Goal: Understand process/instructions

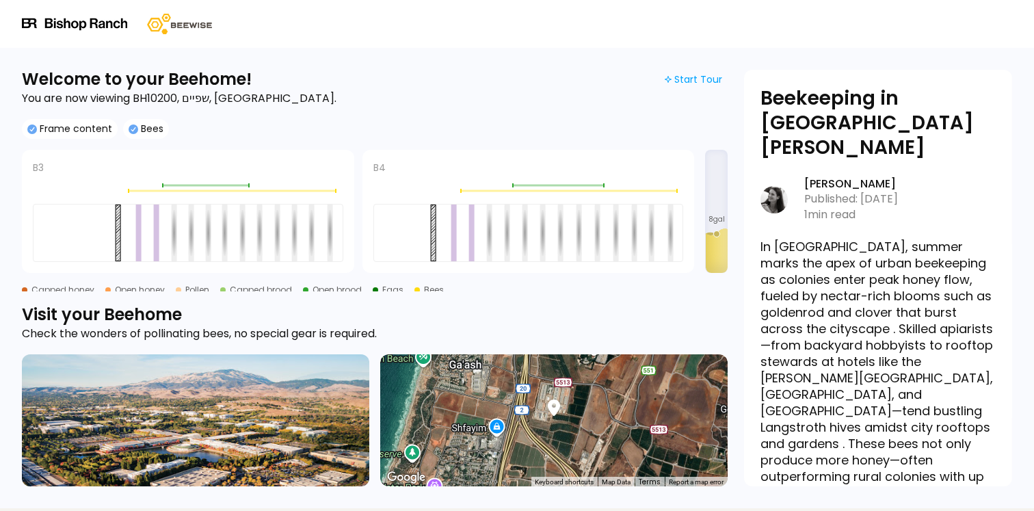
click at [574, 211] on div at bounding box center [528, 233] width 310 height 58
click at [578, 212] on div at bounding box center [578, 232] width 5 height 57
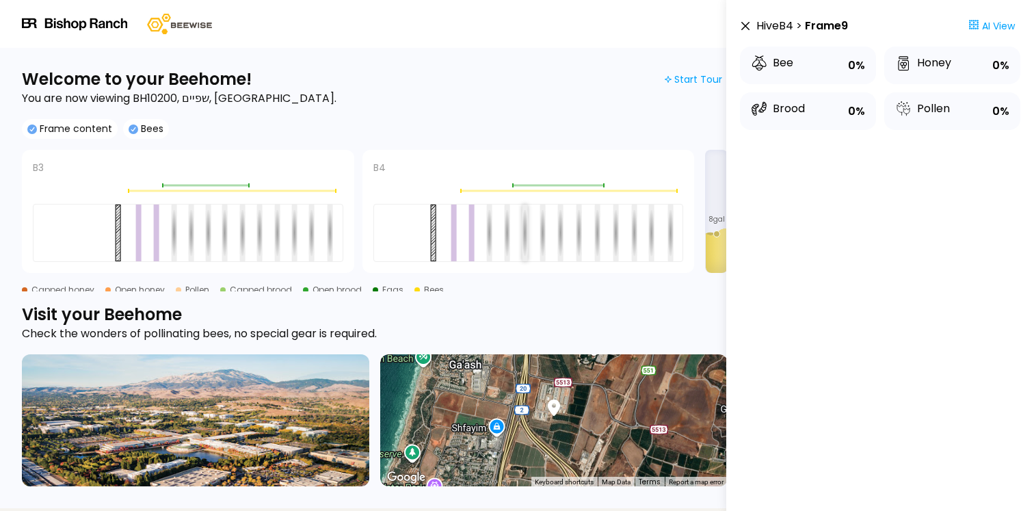
click at [522, 224] on div at bounding box center [524, 232] width 5 height 57
click at [743, 24] on icon at bounding box center [745, 26] width 8 height 8
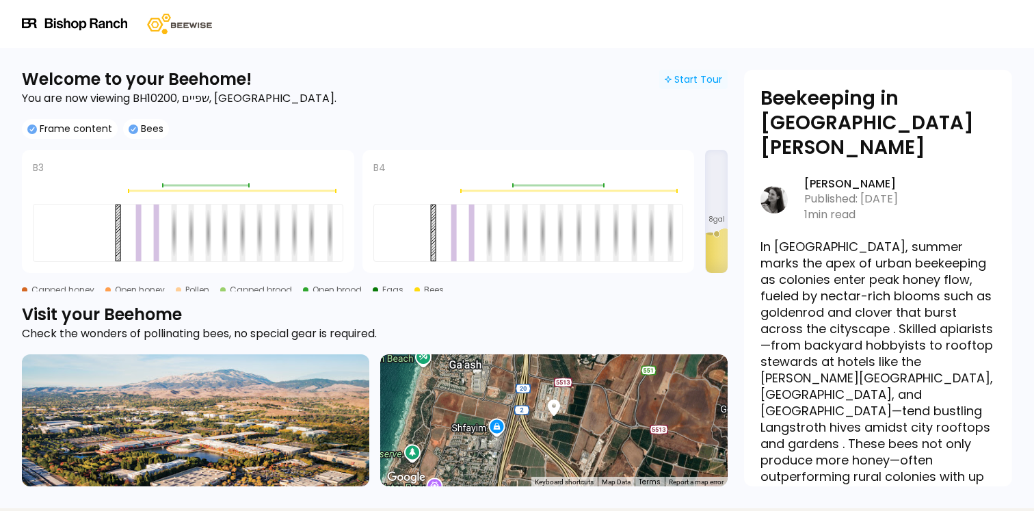
click at [700, 76] on div "Start Tour" at bounding box center [693, 79] width 57 height 12
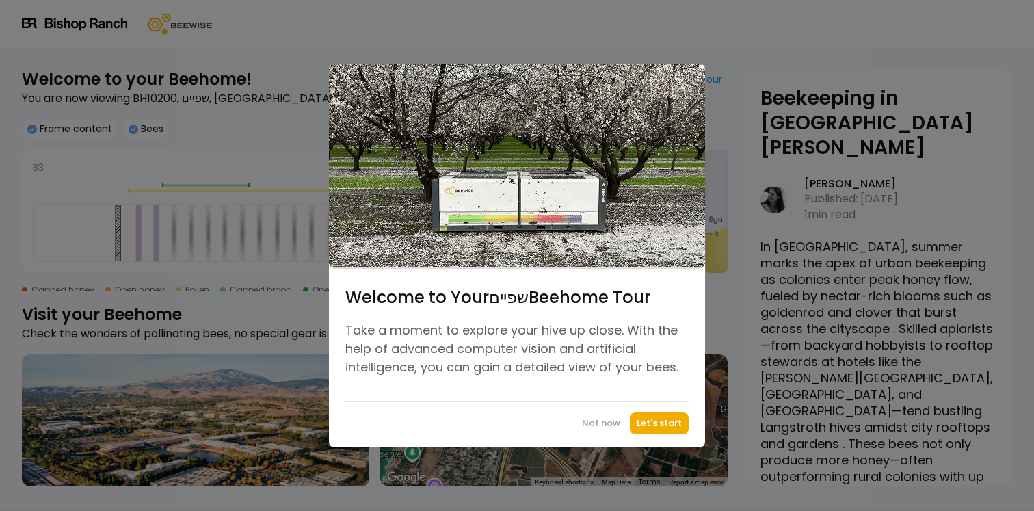
scroll to position [28, 0]
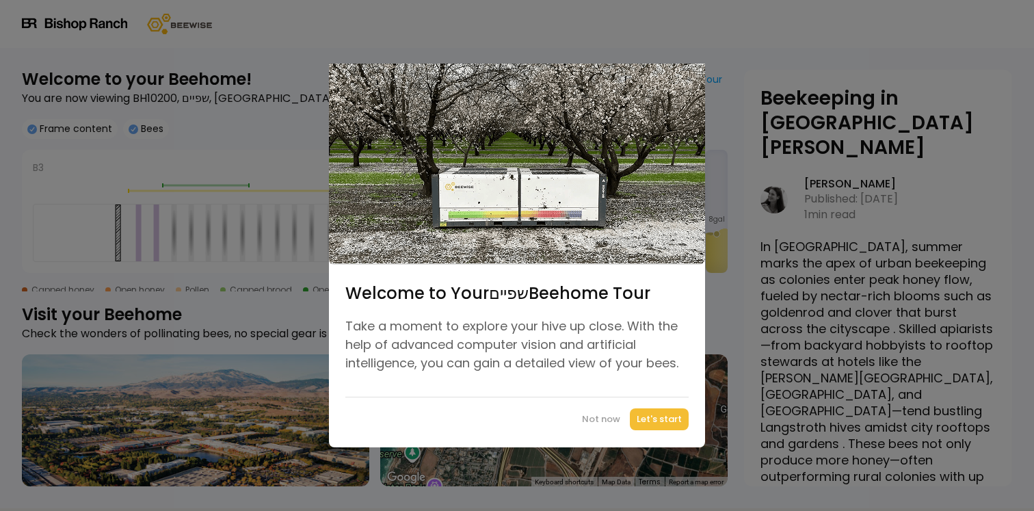
click at [662, 427] on button "Let's start" at bounding box center [659, 419] width 59 height 22
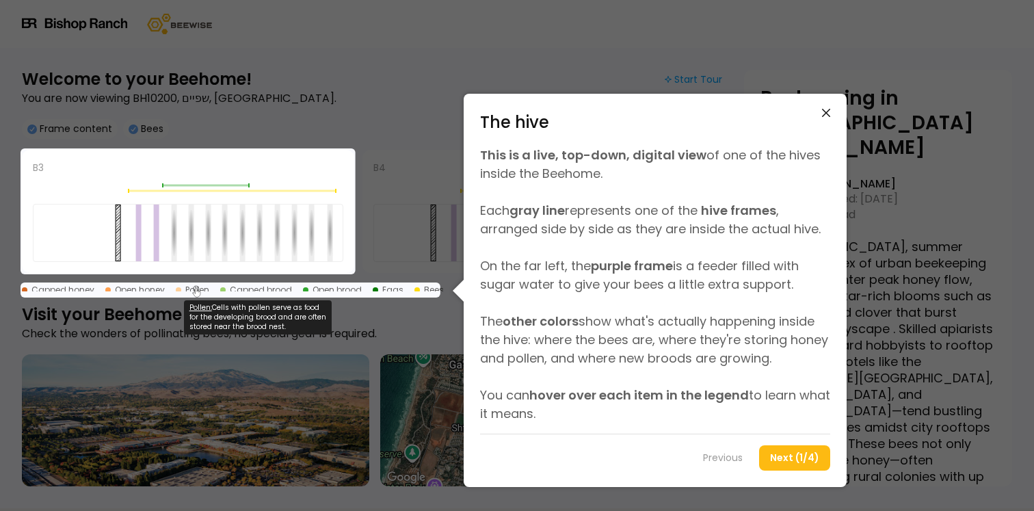
click at [772, 467] on button "Next (1/4)" at bounding box center [794, 457] width 71 height 25
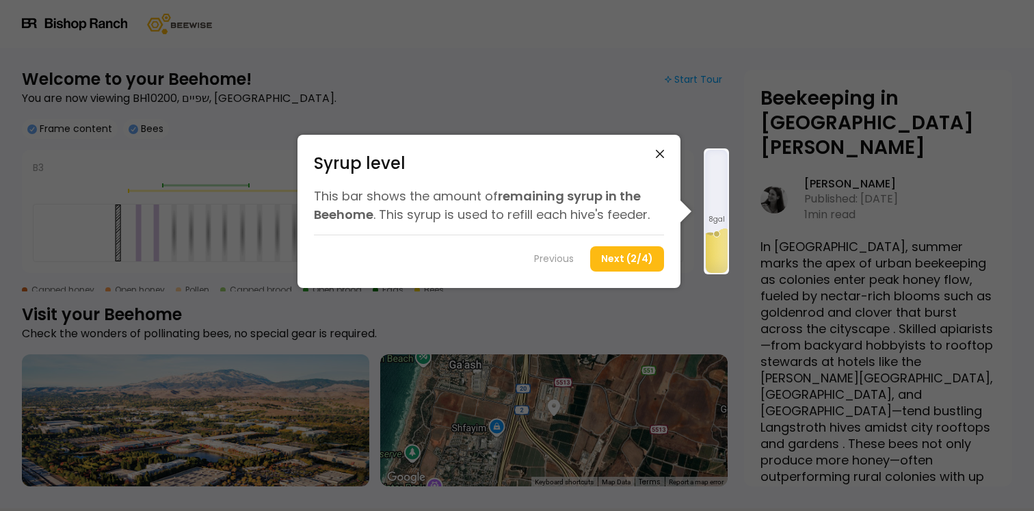
click at [607, 236] on div "Previous Next (2/4)" at bounding box center [489, 253] width 350 height 37
click at [610, 261] on button "Next (2/4)" at bounding box center [627, 258] width 74 height 25
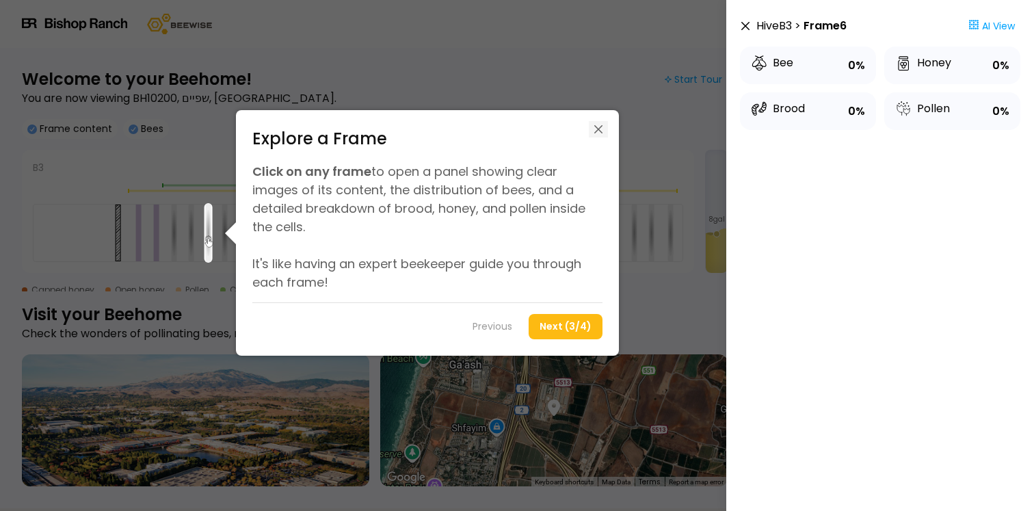
click at [598, 129] on icon at bounding box center [598, 129] width 8 height 8
